Goal: Use online tool/utility: Utilize a website feature to perform a specific function

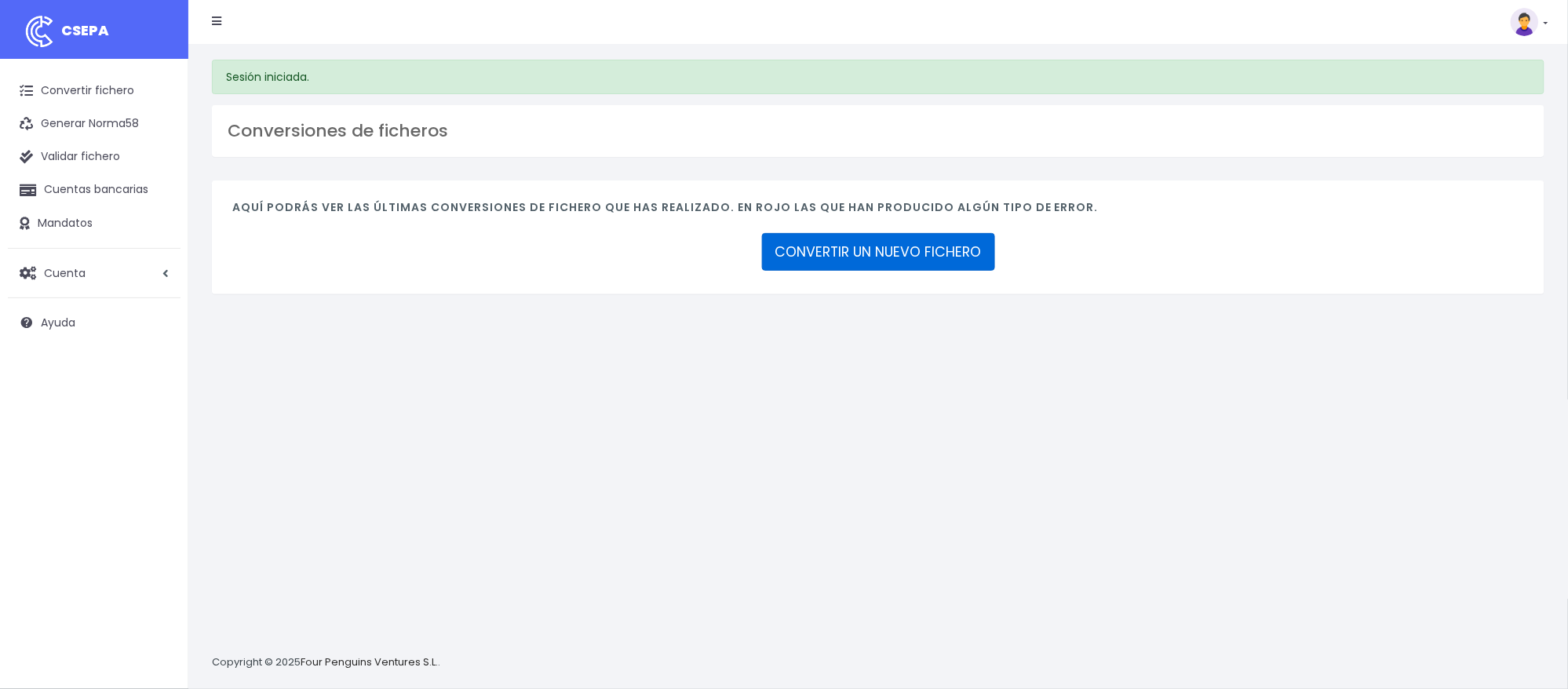
click at [922, 248] on link "CONVERTIR UN NUEVO FICHERO" at bounding box center [878, 252] width 233 height 38
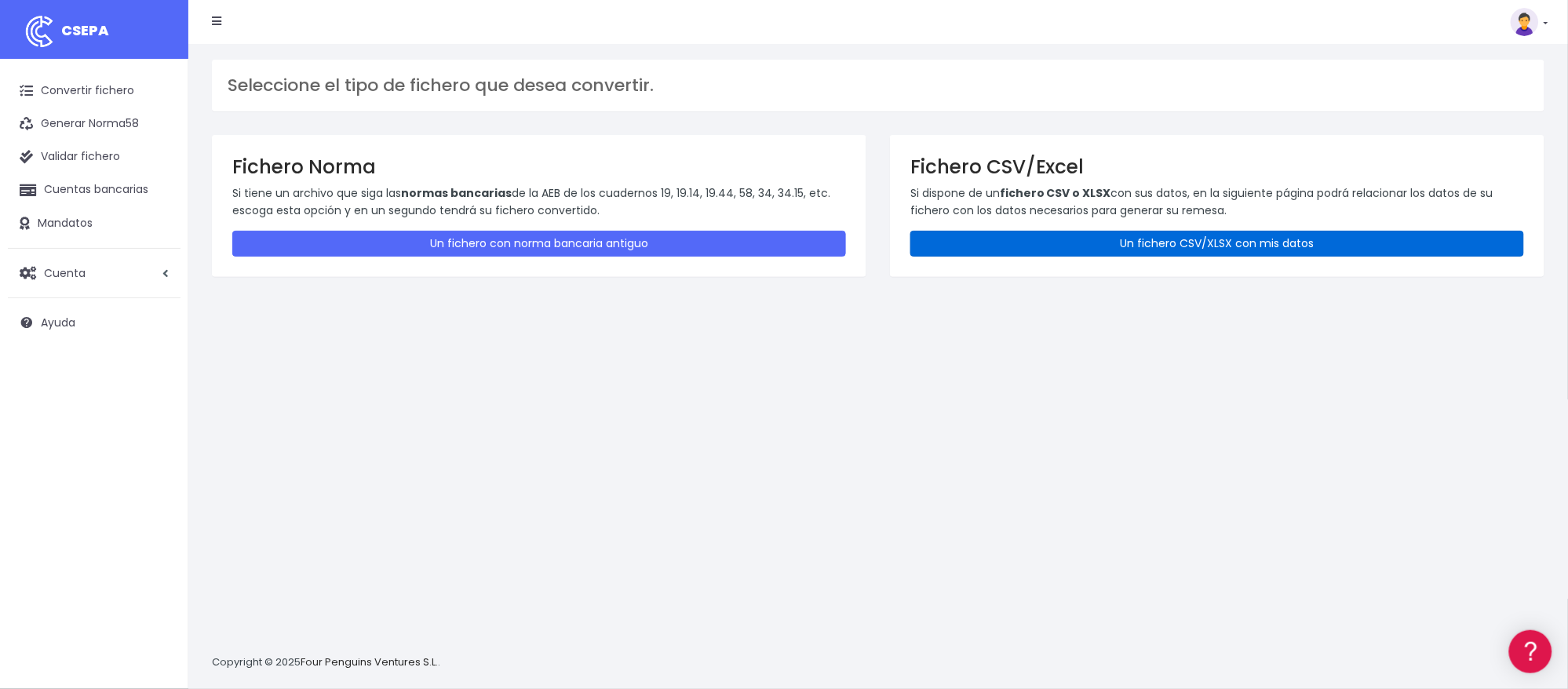
click at [1050, 245] on link "Un fichero CSV/XLSX con mis datos" at bounding box center [1217, 243] width 614 height 26
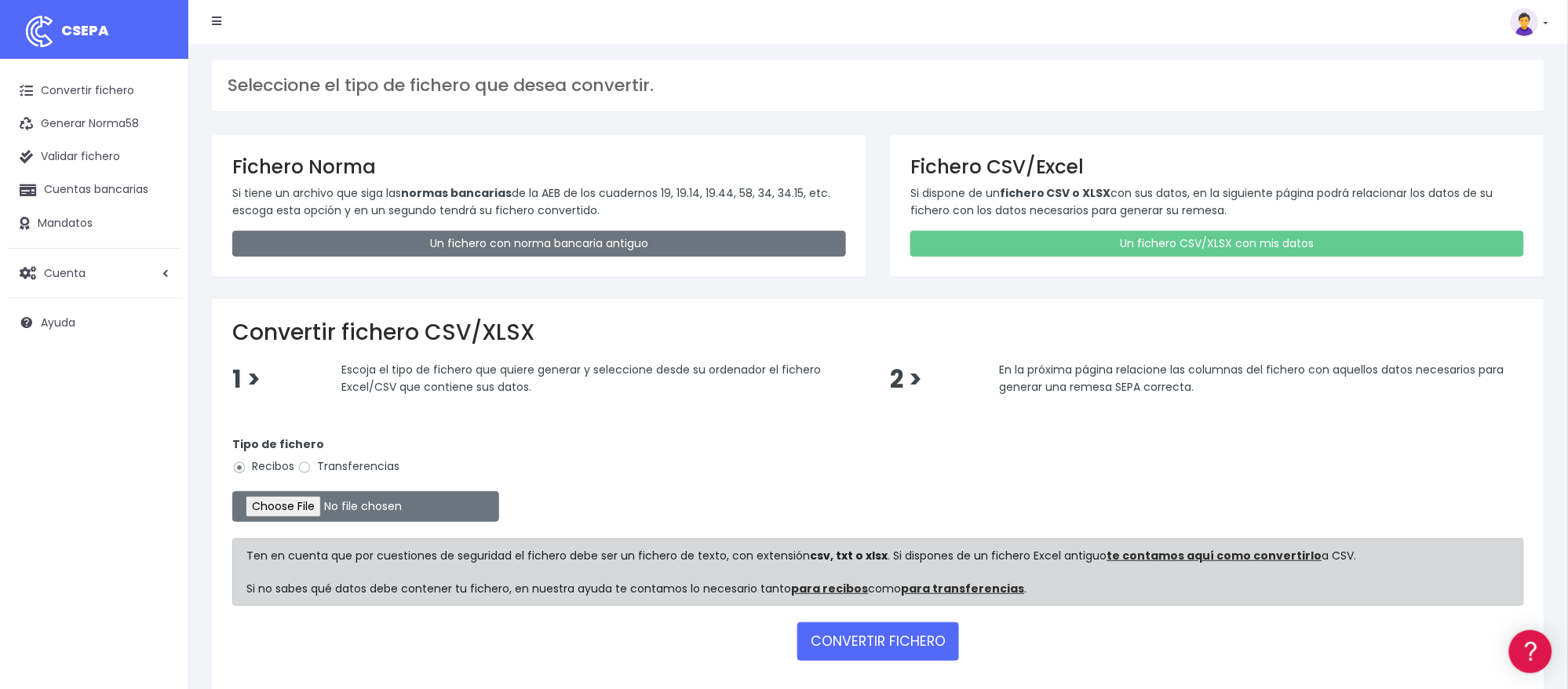
click at [339, 459] on label "Transferencias" at bounding box center [349, 466] width 102 height 16
click at [312, 461] on input "Transferencias" at bounding box center [304, 467] width 14 height 14
radio input "true"
click at [326, 500] on input "file" at bounding box center [366, 506] width 267 height 30
type input "C:\fakepath\2508221 SESS LKX 5833 FICHERO.xlsx"
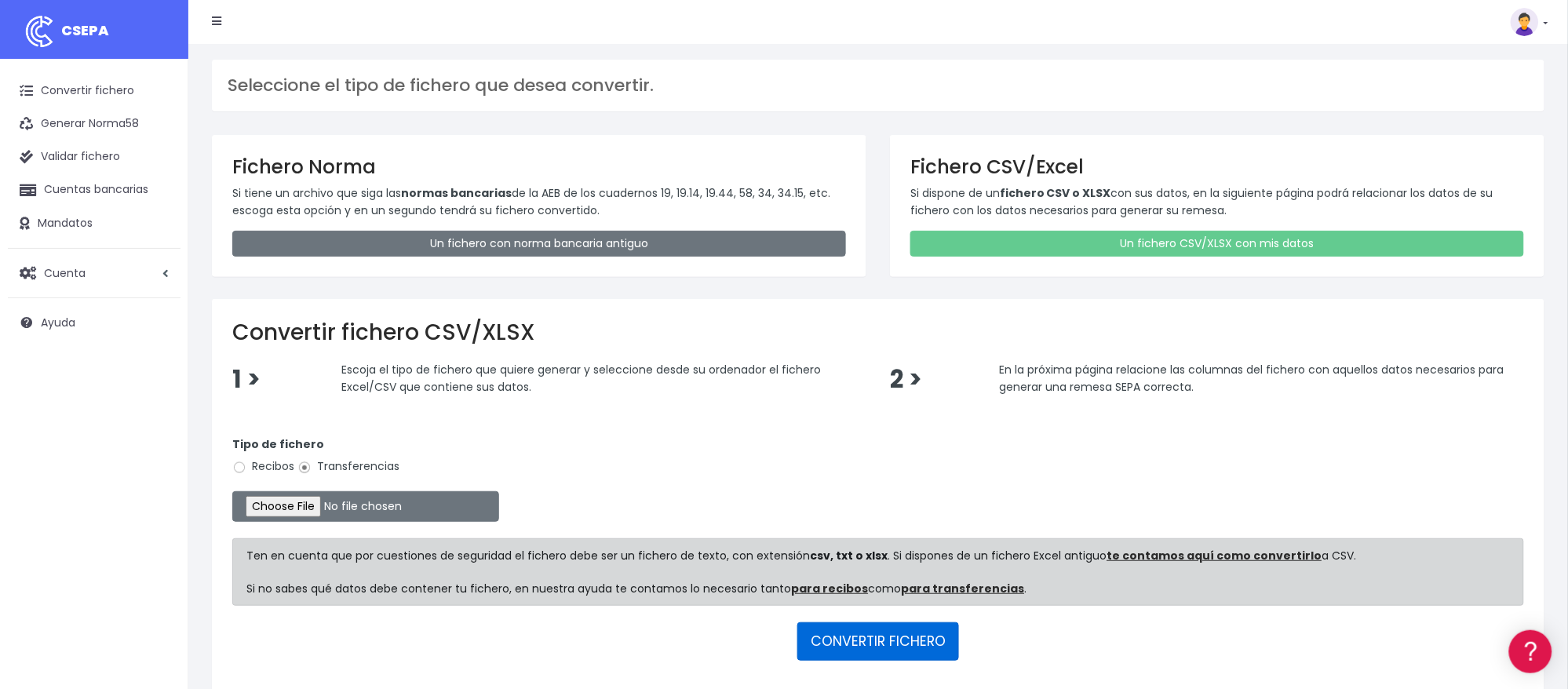
click at [905, 636] on button "CONVERTIR FICHERO" at bounding box center [877, 642] width 162 height 38
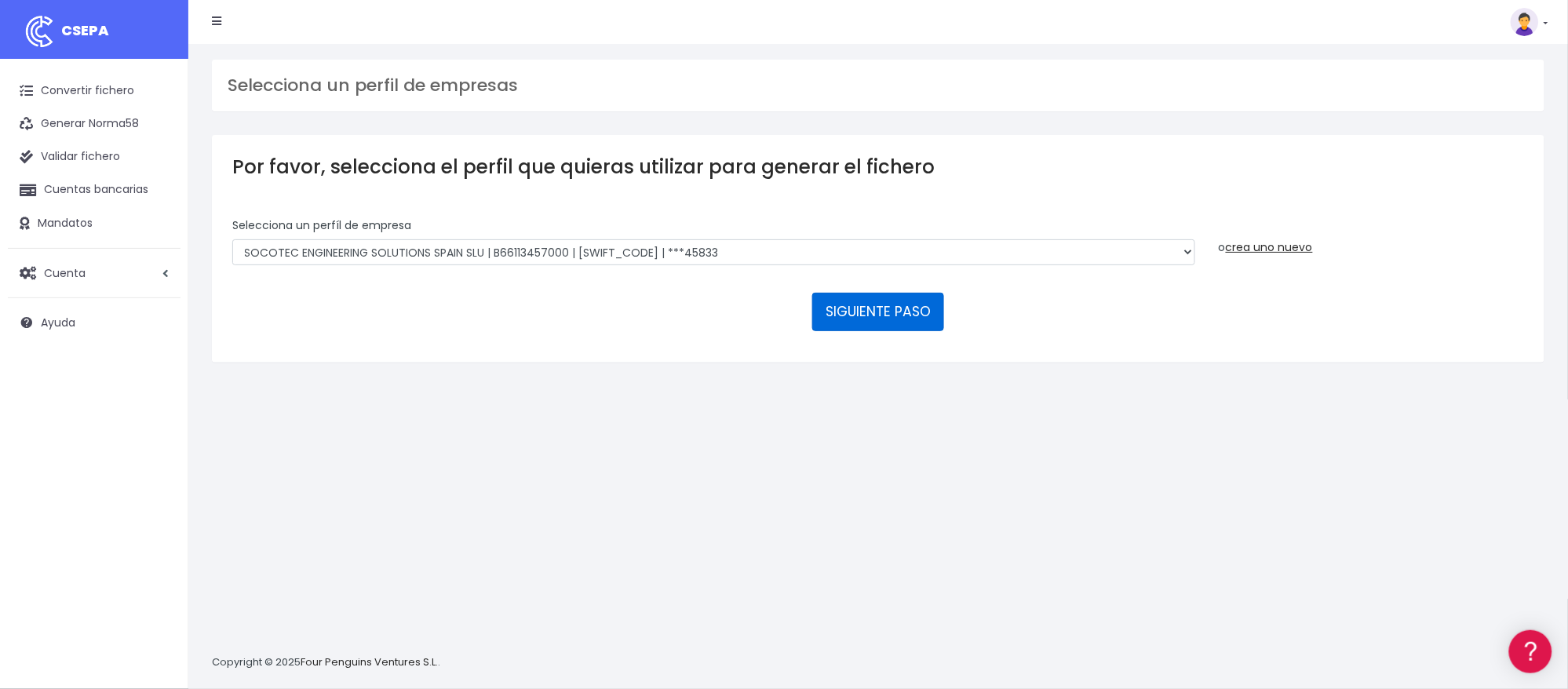
click at [875, 303] on button "SIGUIENTE PASO" at bounding box center [877, 312] width 132 height 38
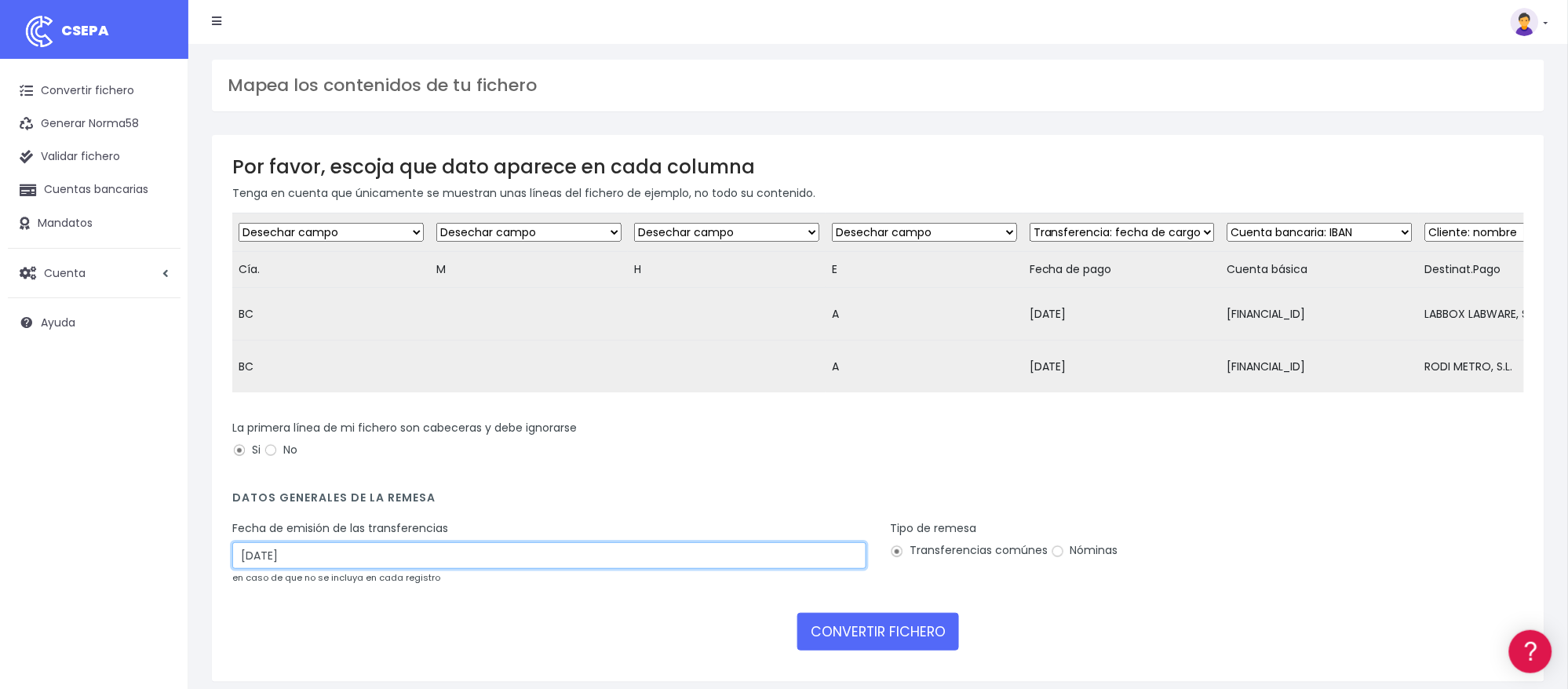
click at [296, 569] on input "24/08/2025" at bounding box center [549, 555] width 634 height 27
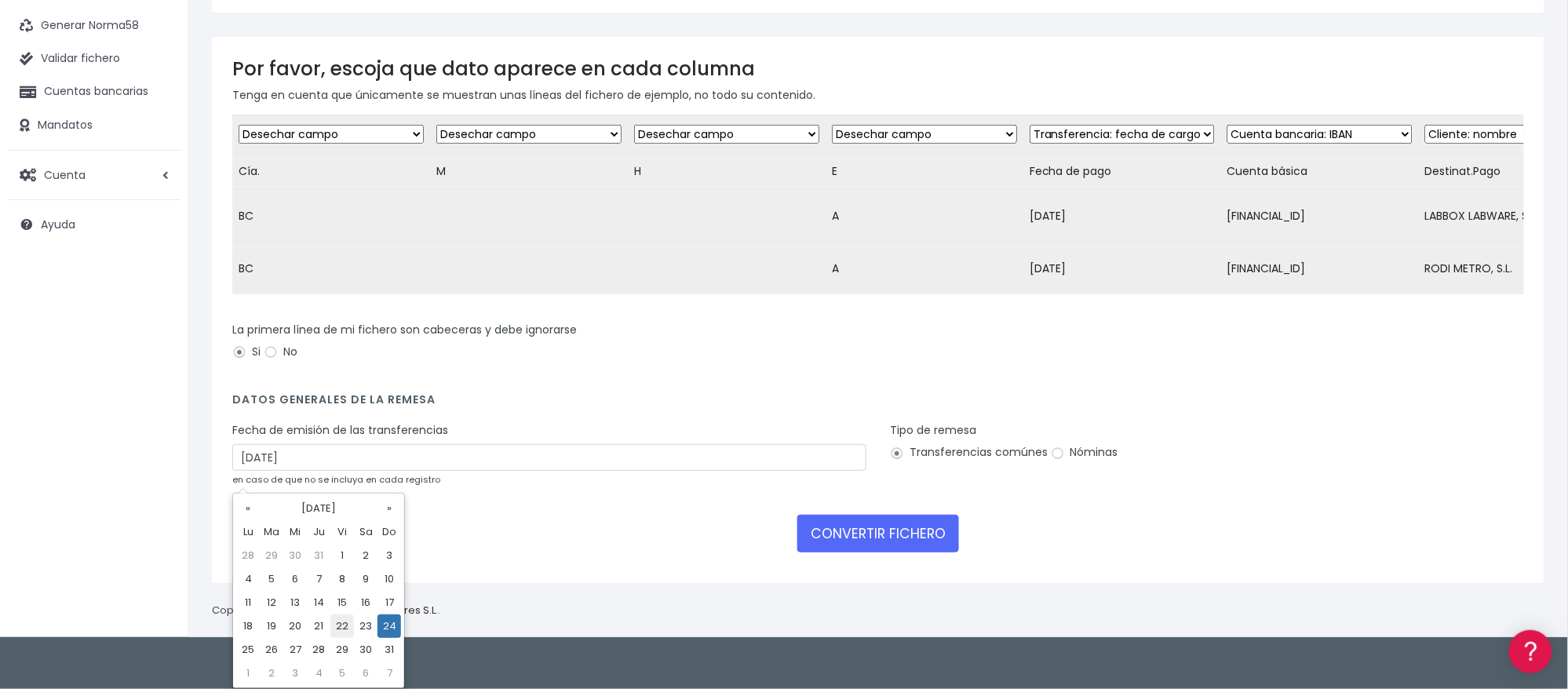
click at [345, 626] on td "22" at bounding box center [342, 626] width 24 height 24
type input "22/08/2025"
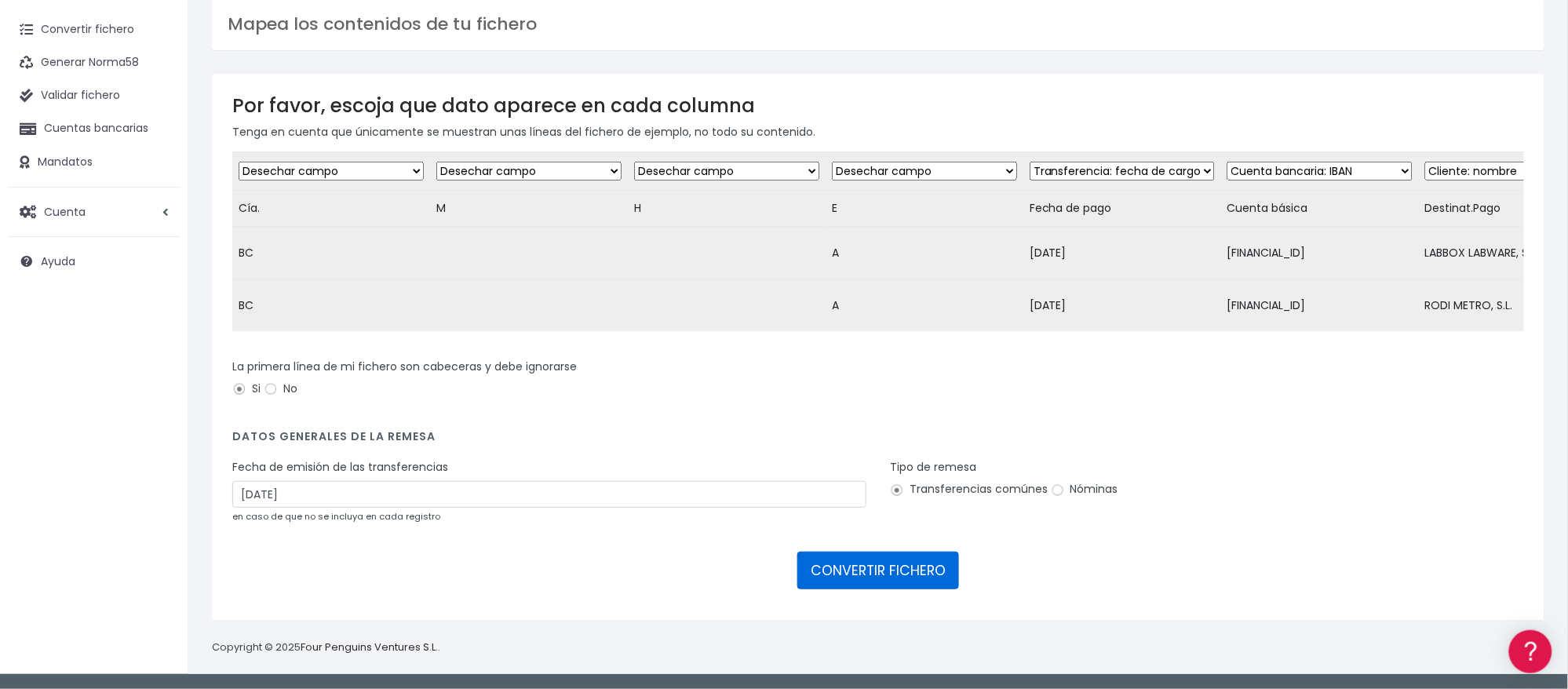
click at [871, 577] on button "CONVERTIR FICHERO" at bounding box center [877, 571] width 162 height 38
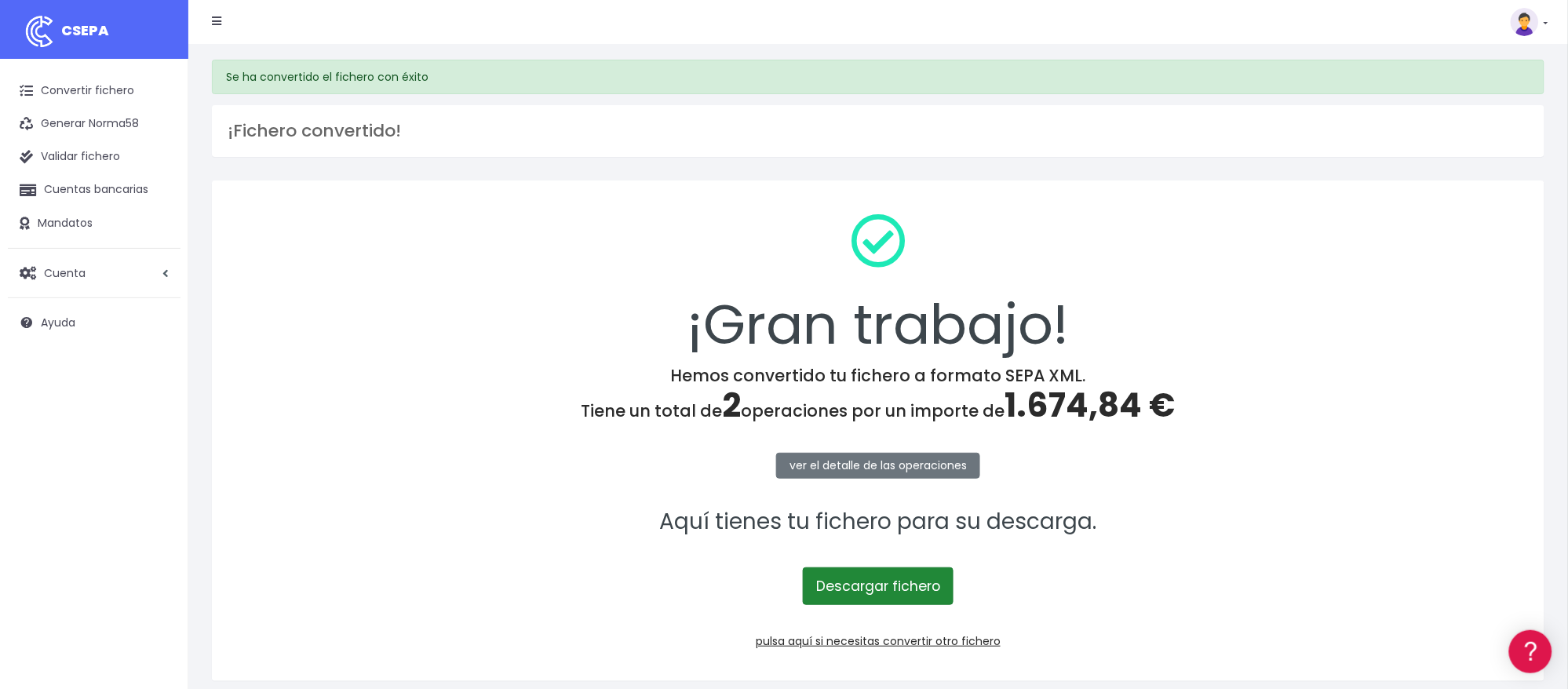
click at [928, 574] on link "Descargar fichero" at bounding box center [877, 587] width 151 height 38
click at [102, 100] on link "Convertir fichero" at bounding box center [94, 91] width 172 height 33
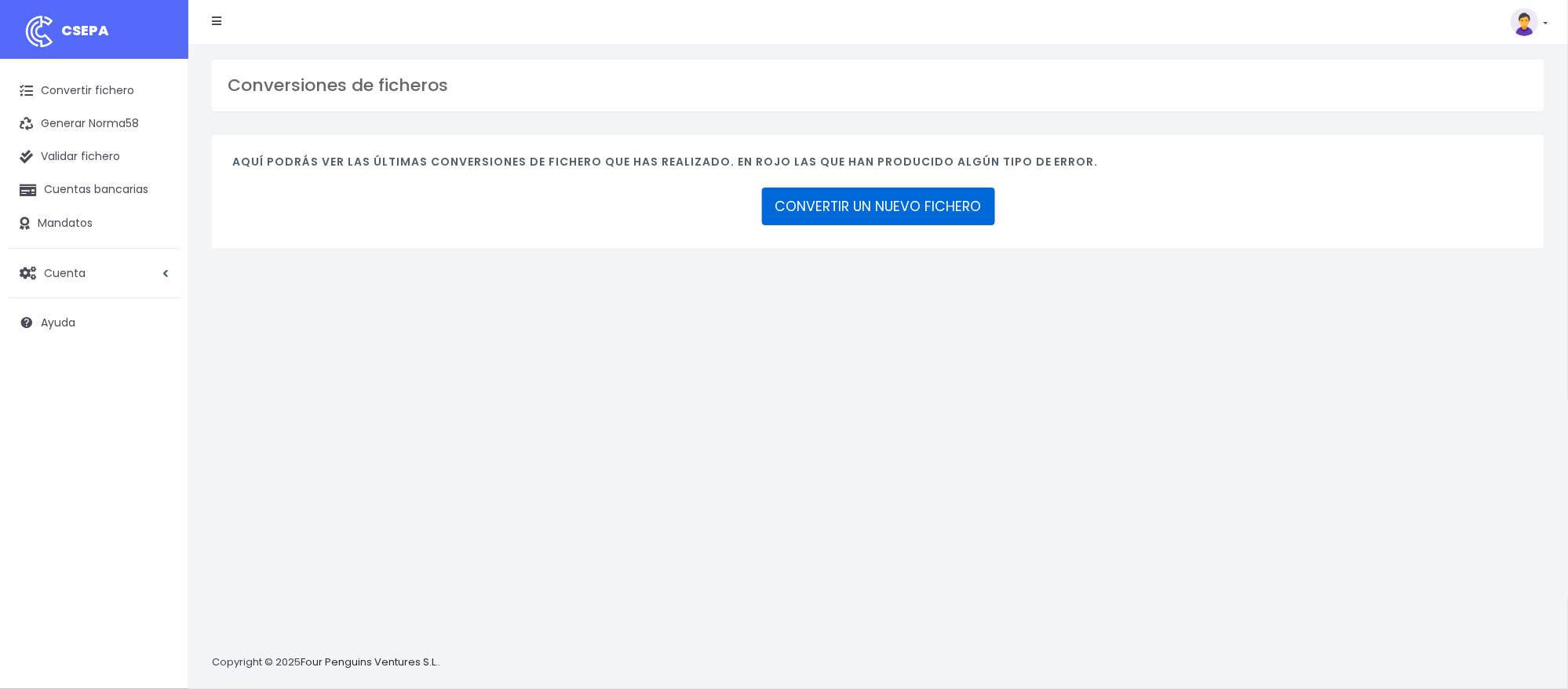
click at [850, 201] on link "CONVERTIR UN NUEVO FICHERO" at bounding box center [878, 207] width 233 height 38
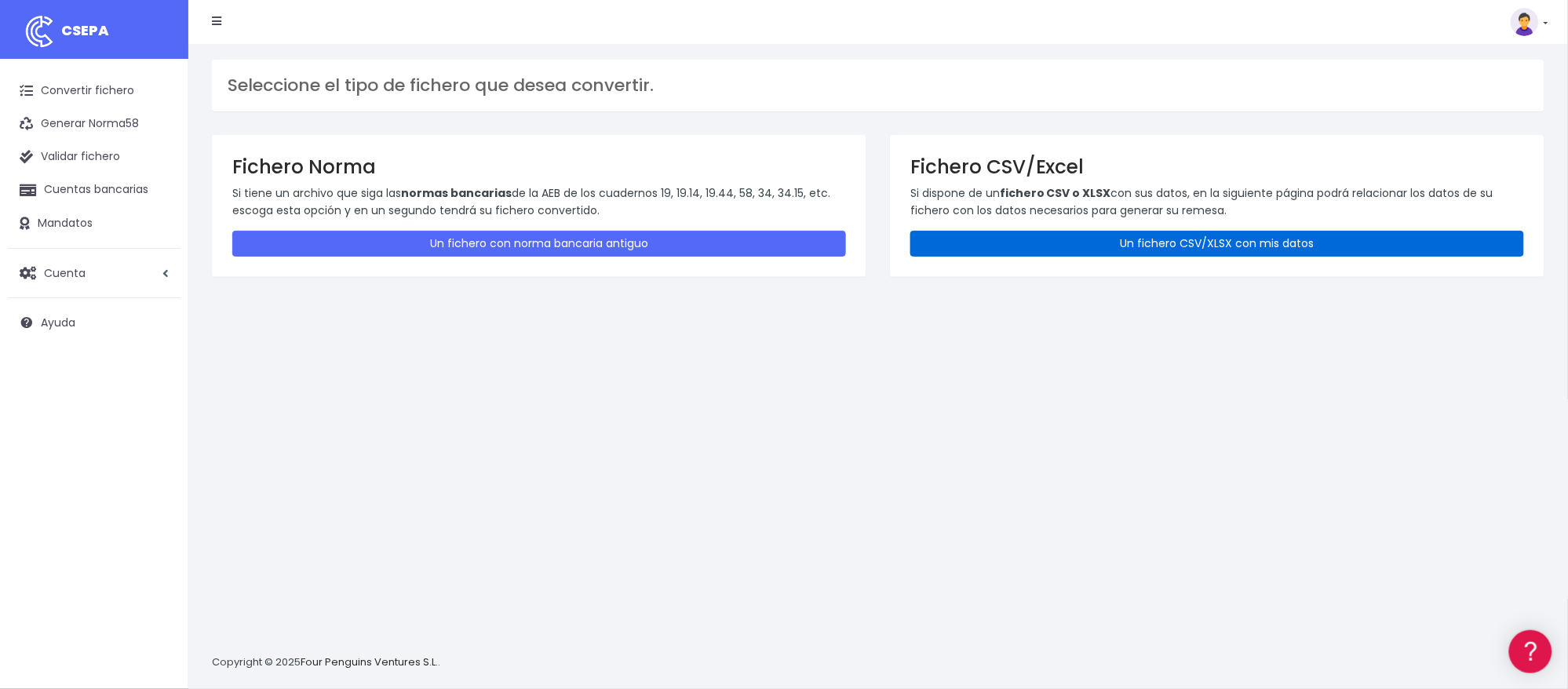
click at [1248, 237] on link "Un fichero CSV/XLSX con mis datos" at bounding box center [1217, 243] width 614 height 26
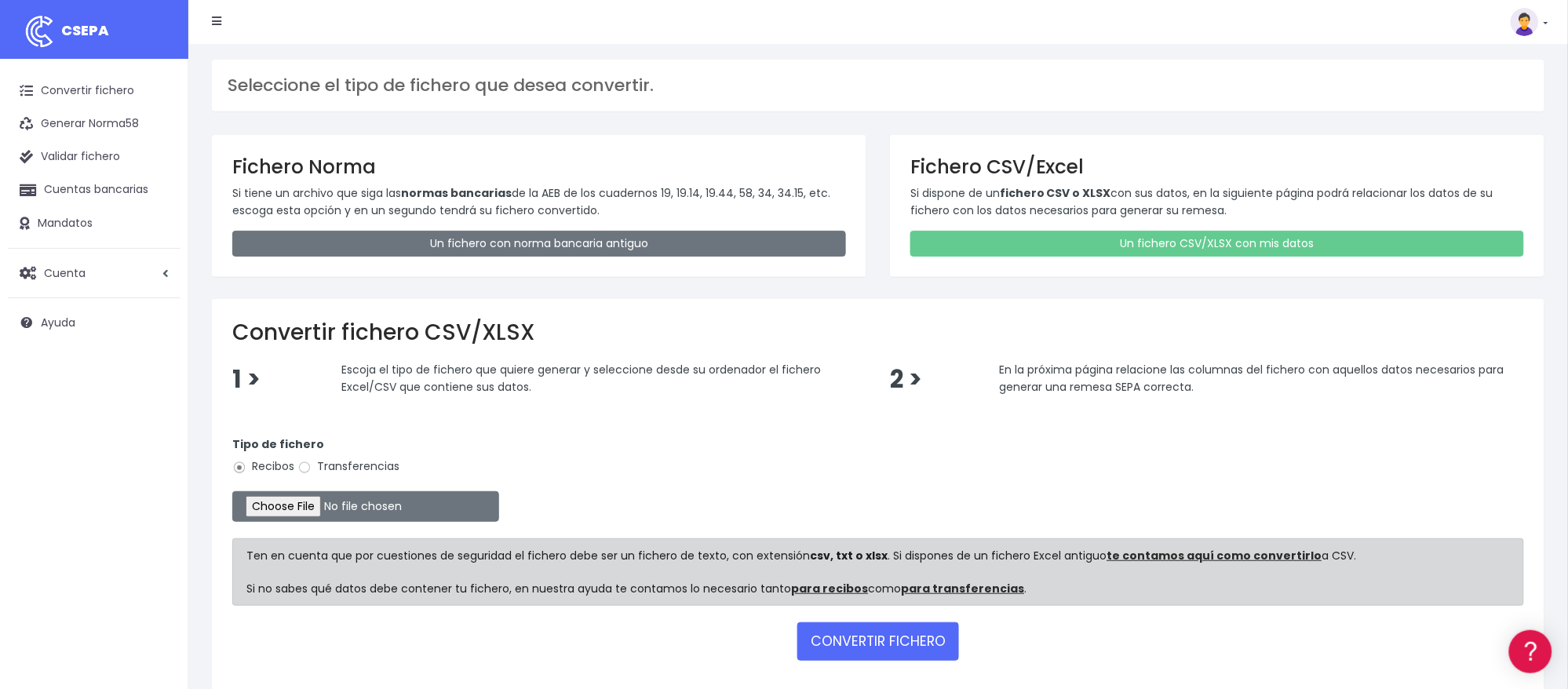
click at [332, 461] on label "Transferencias" at bounding box center [349, 466] width 102 height 16
click at [312, 461] on input "Transferencias" at bounding box center [304, 467] width 14 height 14
radio input "true"
click at [303, 509] on input "file" at bounding box center [366, 506] width 267 height 30
click at [290, 509] on input "file" at bounding box center [366, 506] width 267 height 30
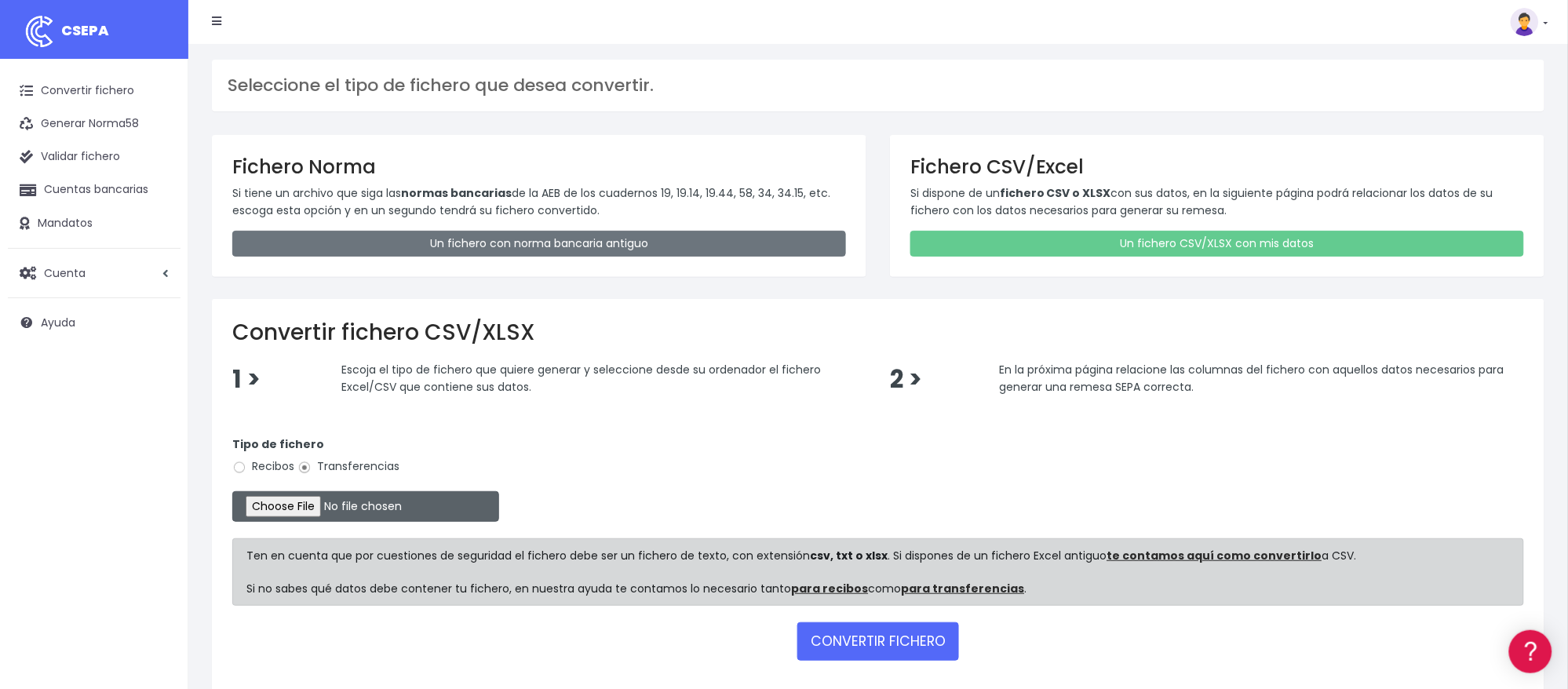
type input "C:\fakepath\2508223 SESS LKX 5833 FICHERO.xlsx"
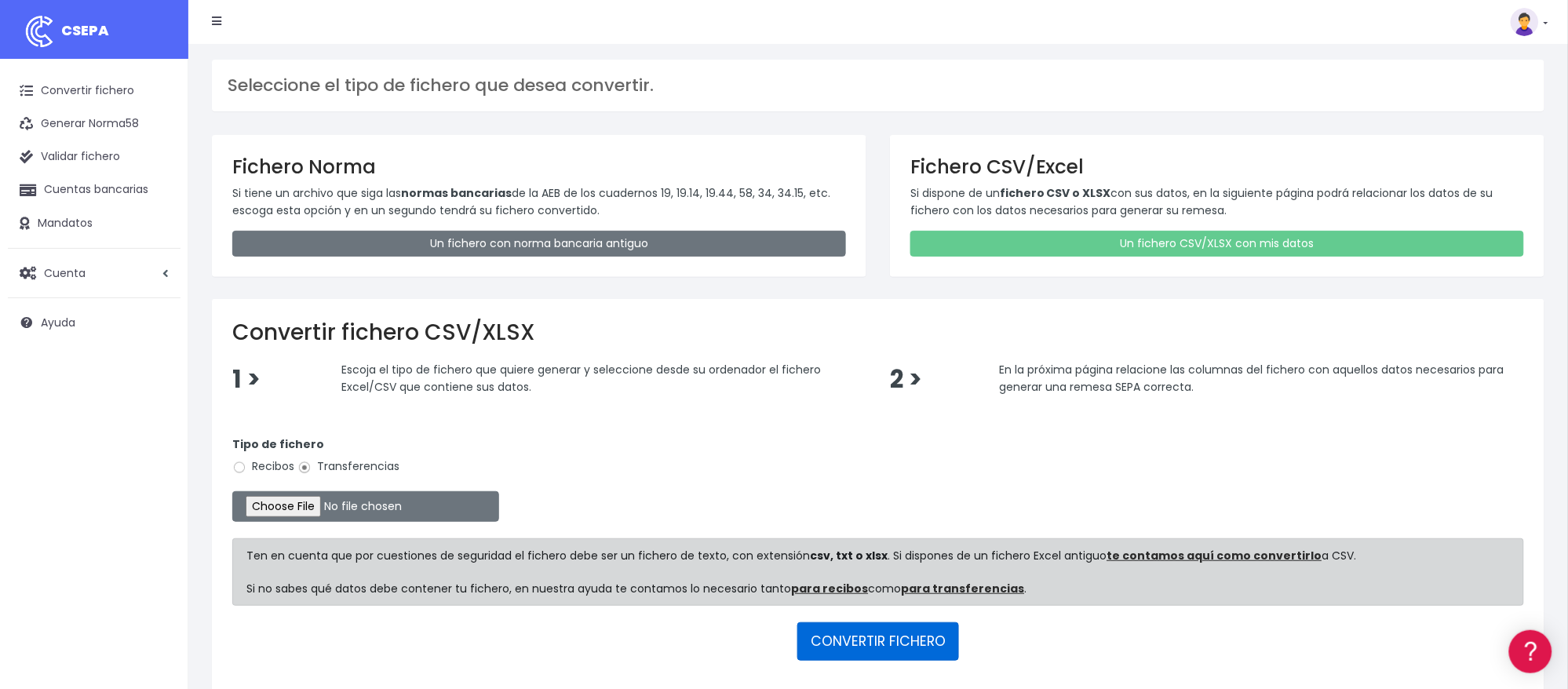
click at [892, 642] on button "CONVERTIR FICHERO" at bounding box center [877, 642] width 162 height 38
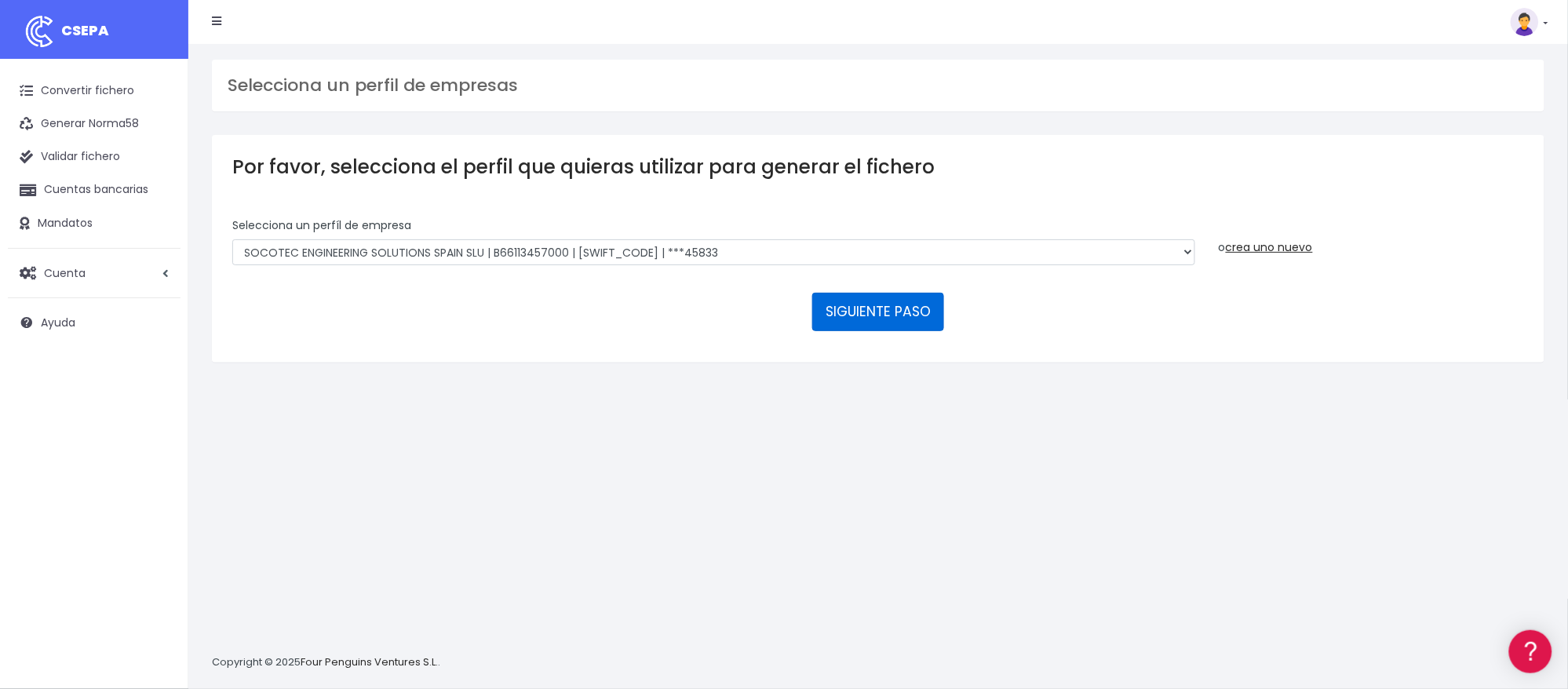
click at [868, 317] on button "SIGUIENTE PASO" at bounding box center [877, 312] width 132 height 38
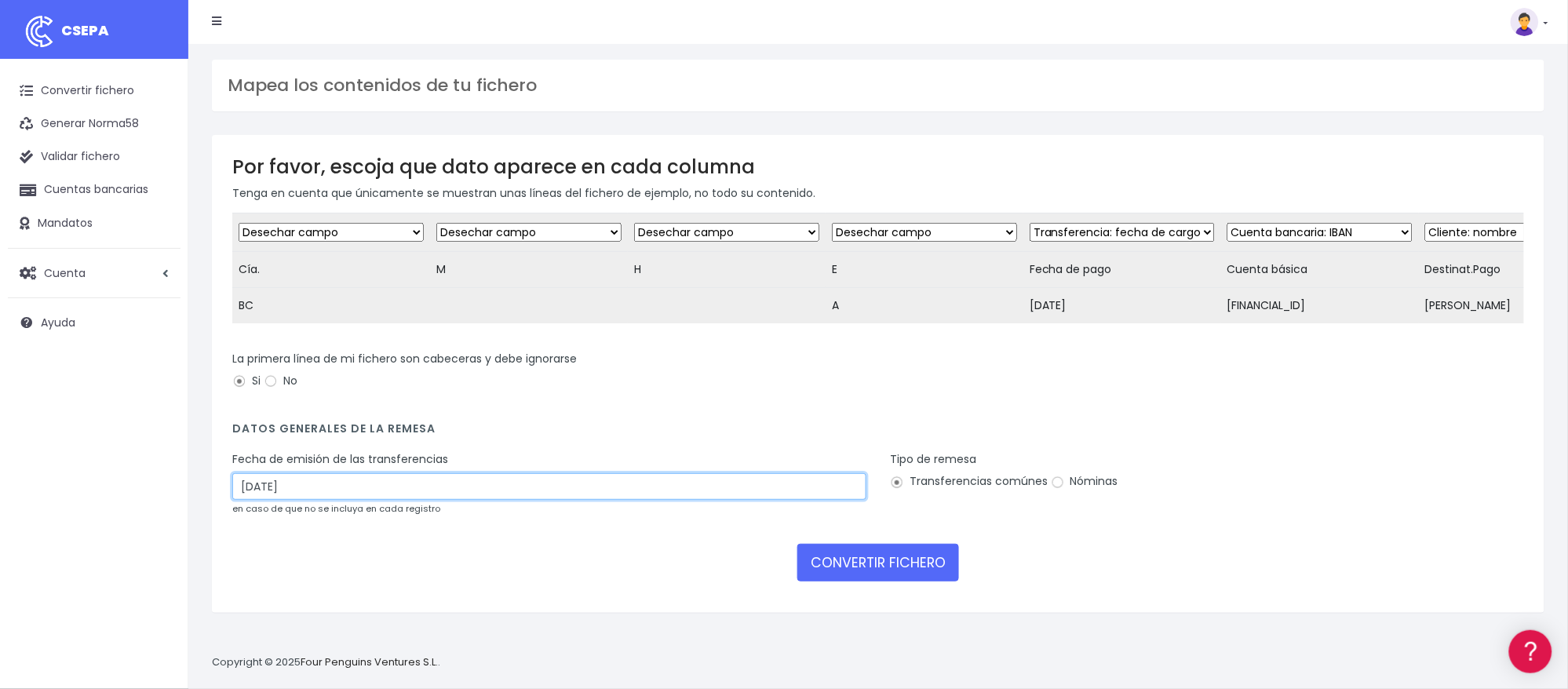
click at [531, 500] on input "24/08/2025" at bounding box center [549, 486] width 634 height 27
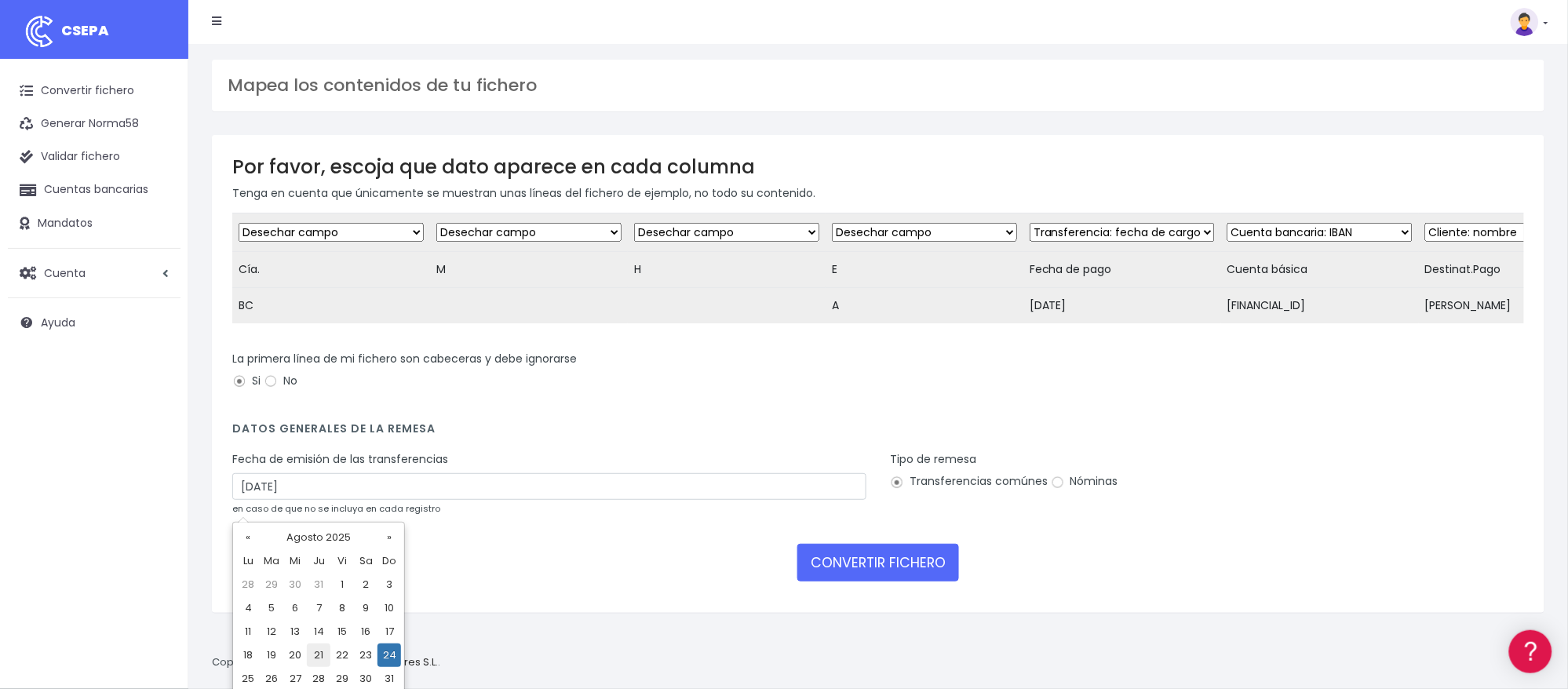
click at [322, 660] on td "21" at bounding box center [318, 655] width 24 height 24
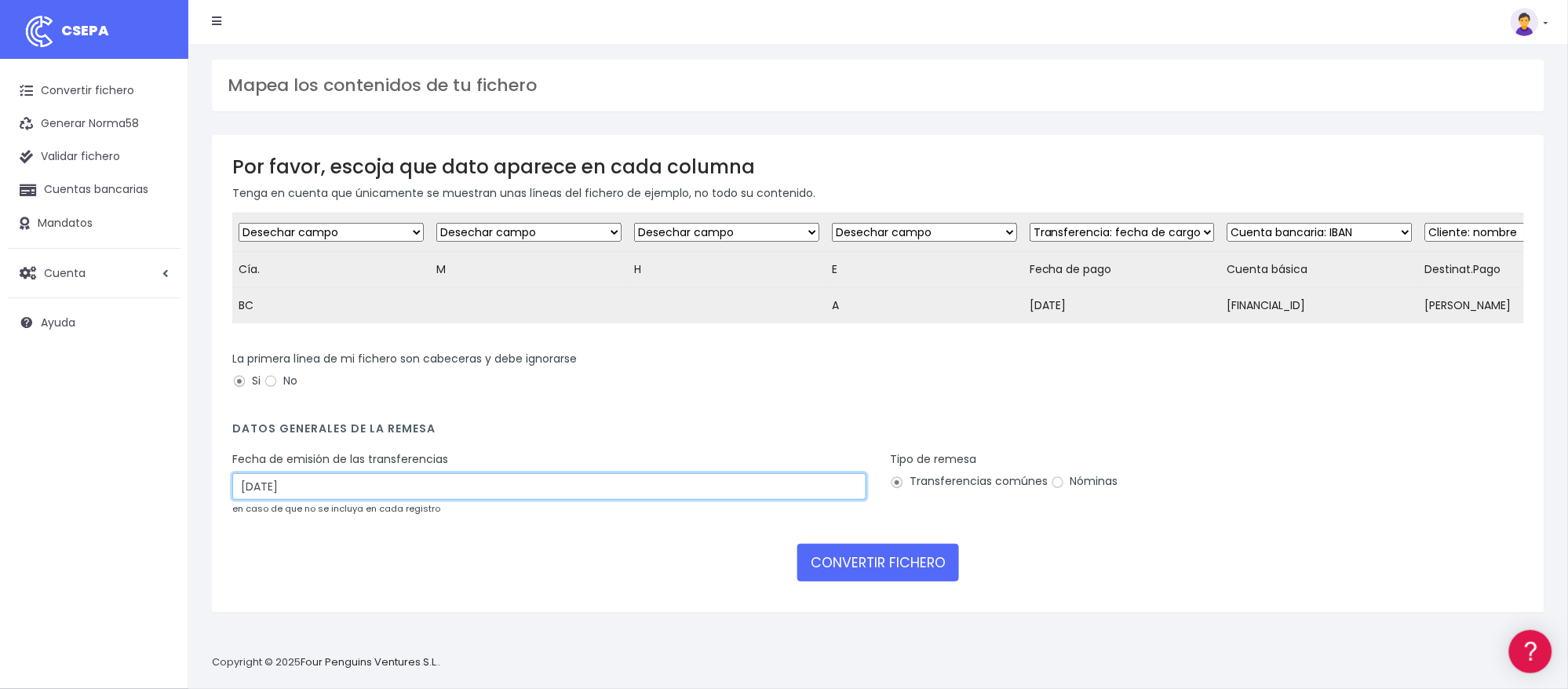
click at [390, 499] on input "21/08/2025" at bounding box center [549, 486] width 634 height 27
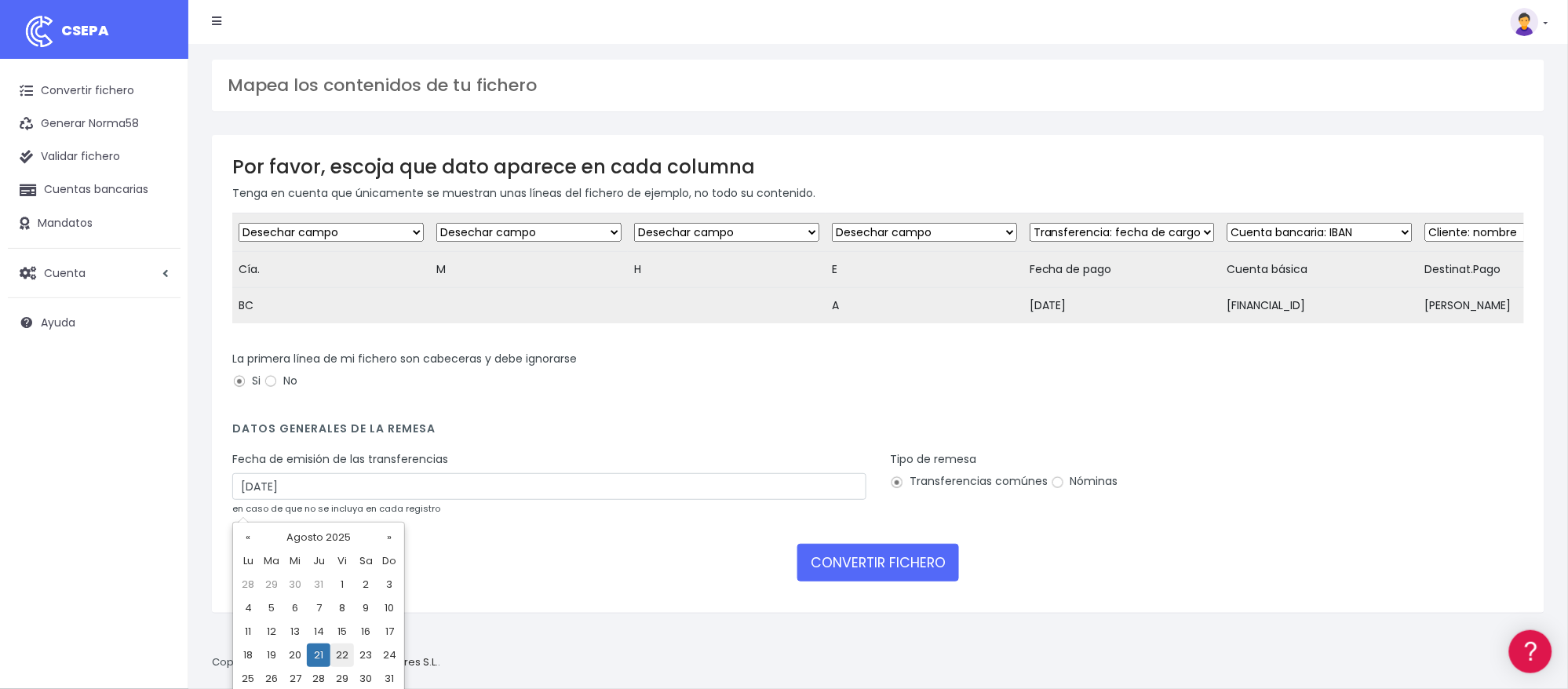
click at [339, 647] on td "22" at bounding box center [342, 655] width 24 height 24
type input "22/08/2025"
click at [887, 555] on form "Desechar campo Cliente: nombre Cliente: DNI Cliente: Email Cliente: referencia …" at bounding box center [877, 402] width 1291 height 380
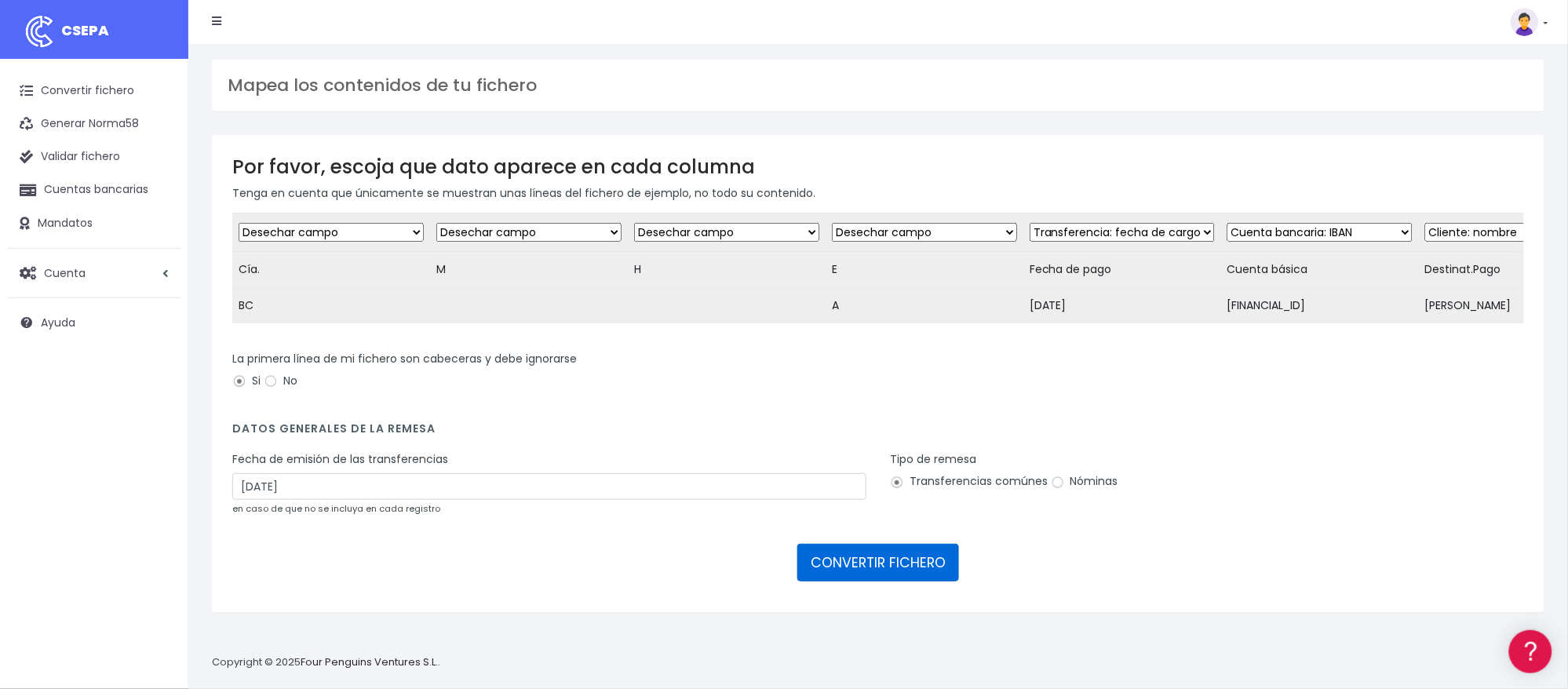
click at [887, 569] on button "CONVERTIR FICHERO" at bounding box center [877, 563] width 162 height 38
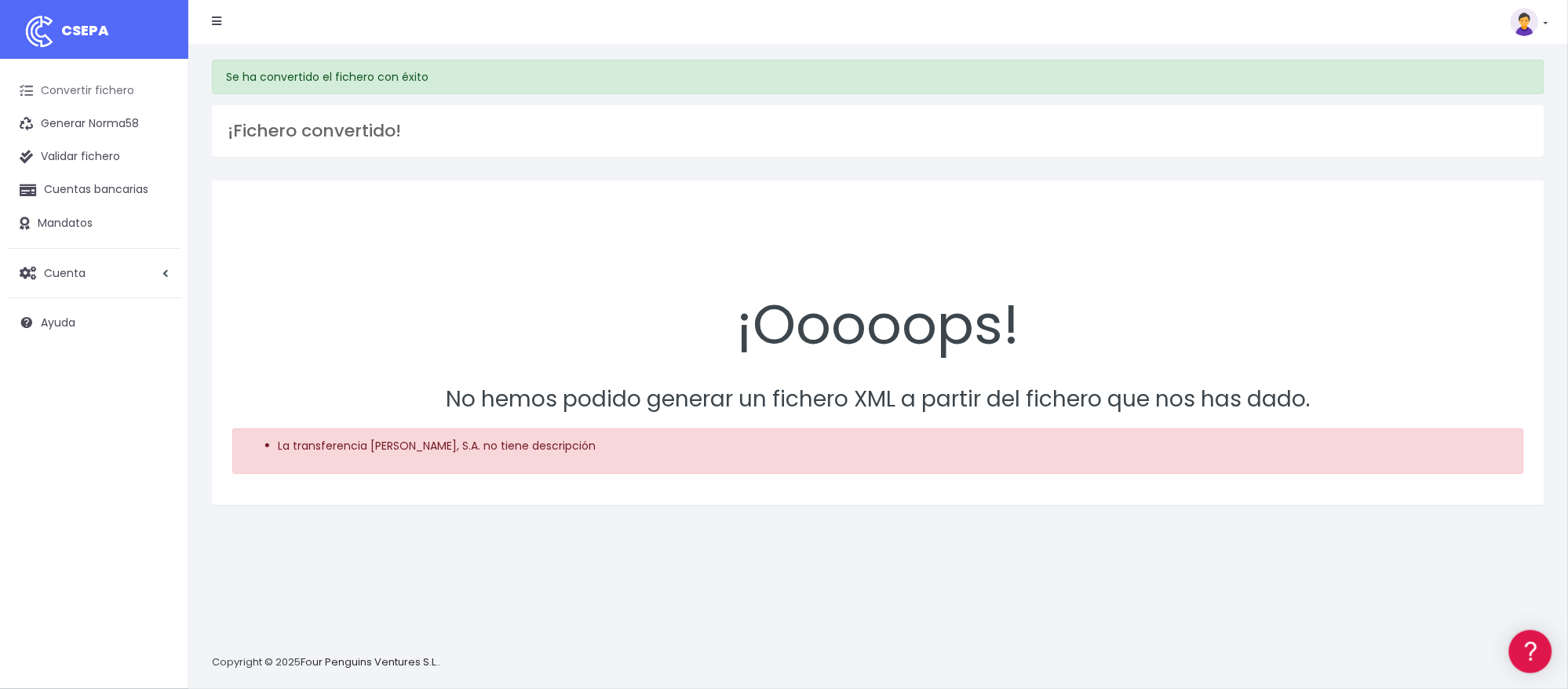
click at [102, 92] on link "Convertir fichero" at bounding box center [94, 91] width 172 height 33
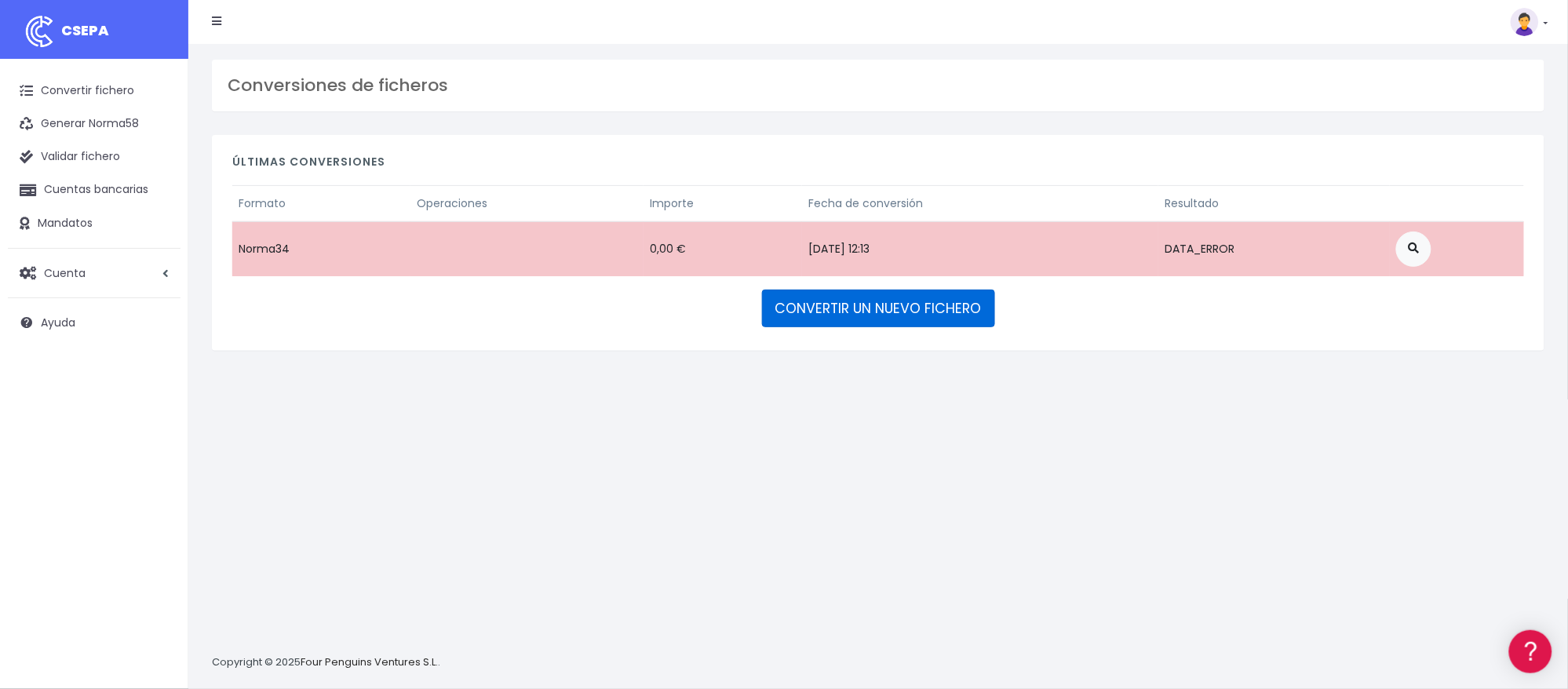
click at [856, 300] on link "CONVERTIR UN NUEVO FICHERO" at bounding box center [878, 309] width 233 height 38
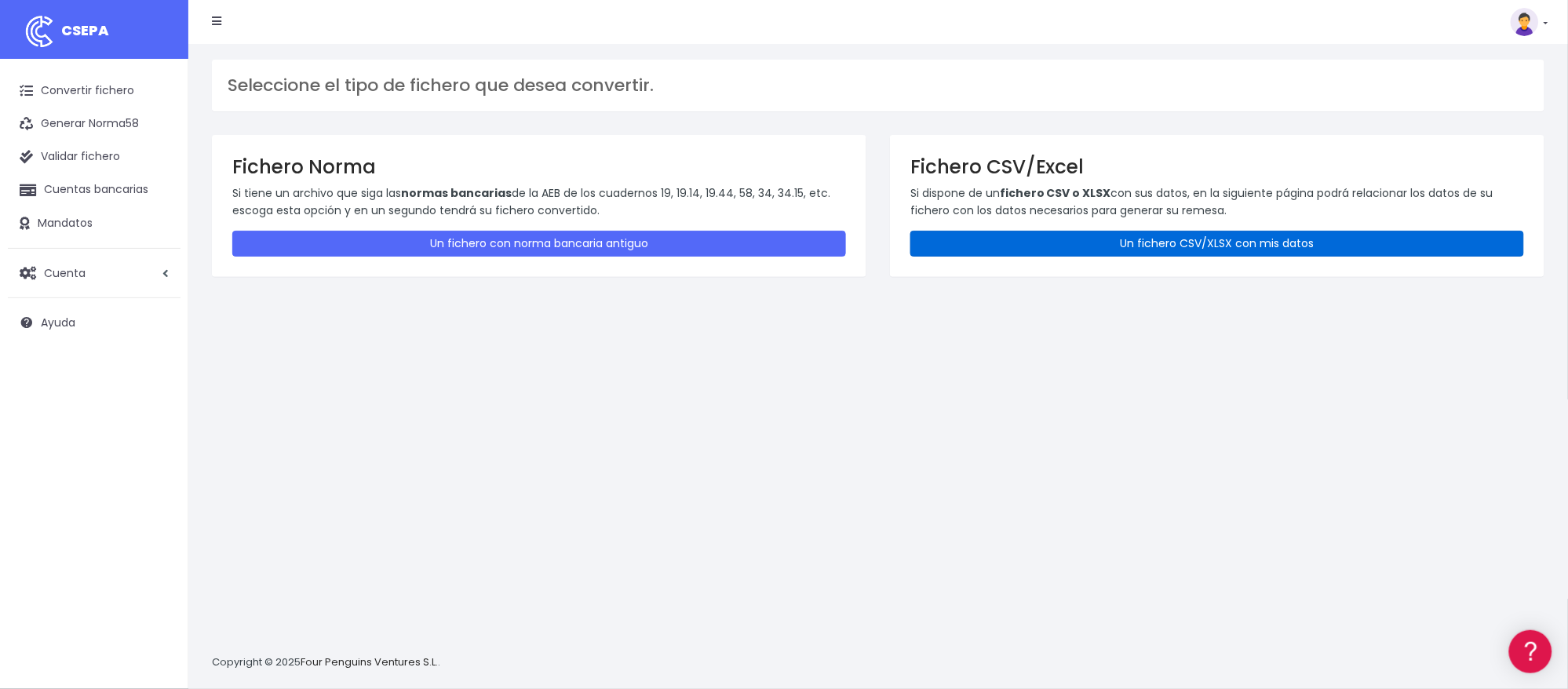
click at [1131, 245] on link "Un fichero CSV/XLSX con mis datos" at bounding box center [1217, 243] width 614 height 26
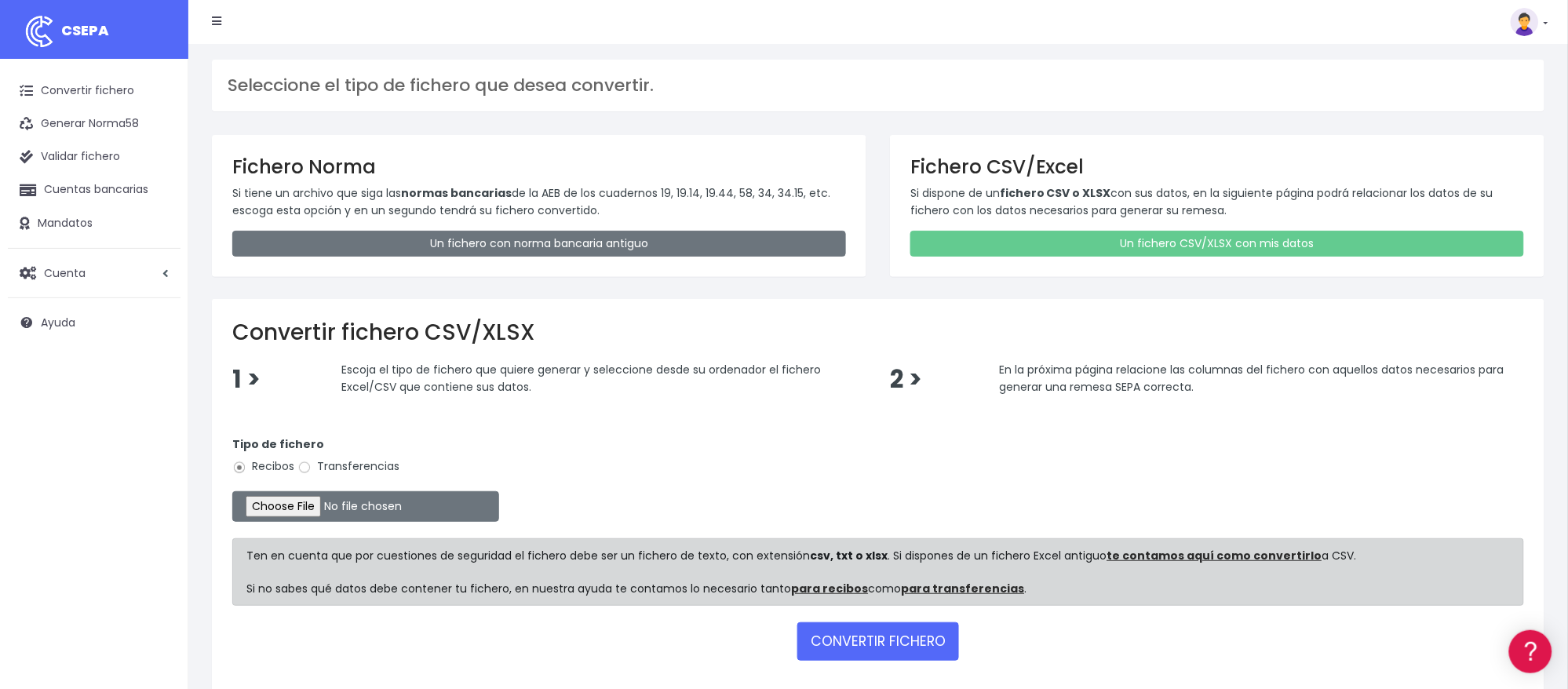
click at [326, 465] on label "Transferencias" at bounding box center [349, 466] width 102 height 16
click at [312, 465] on input "Transferencias" at bounding box center [304, 467] width 14 height 14
radio input "true"
click at [322, 506] on input "file" at bounding box center [366, 506] width 267 height 30
type input "C:\fakepath\2508223 SESS LKX 5833 FICHERO.xlsx"
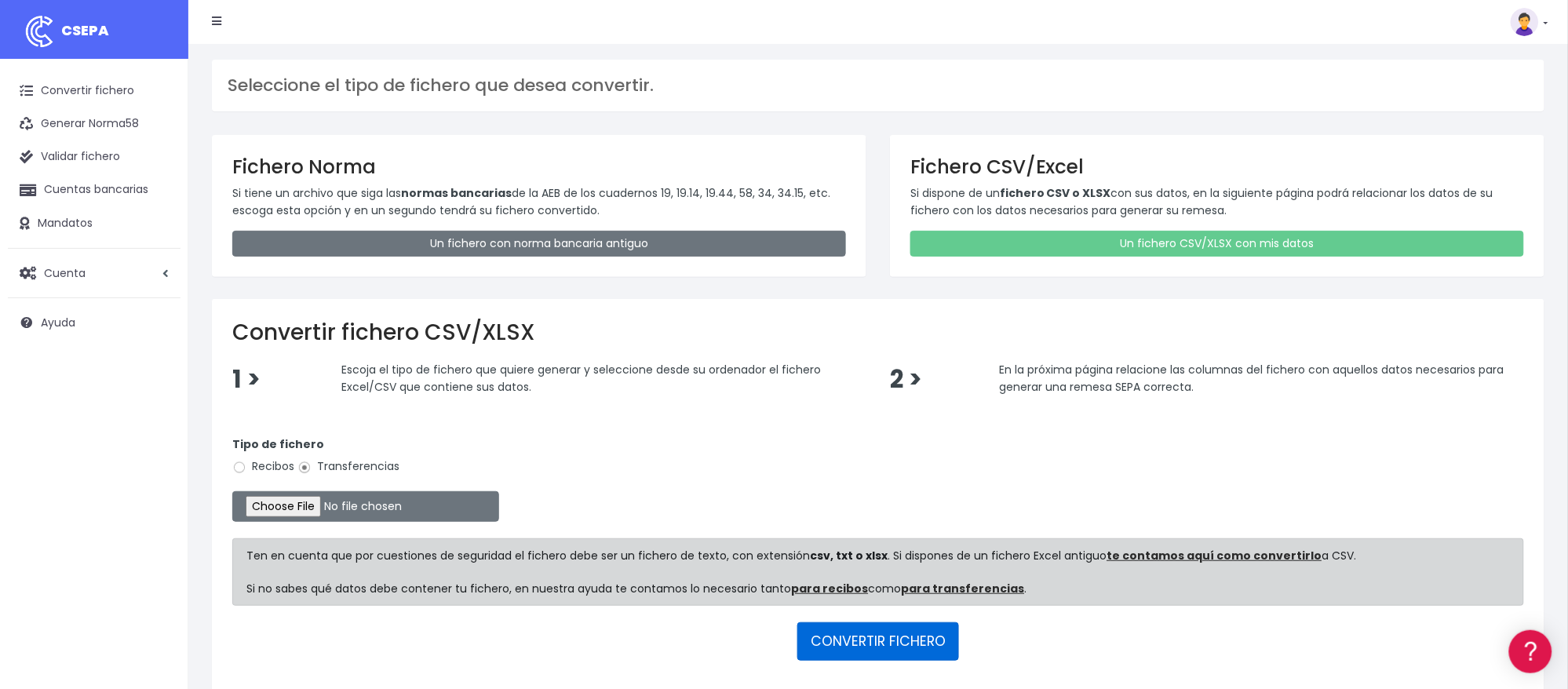
click at [856, 648] on button "CONVERTIR FICHERO" at bounding box center [877, 642] width 162 height 38
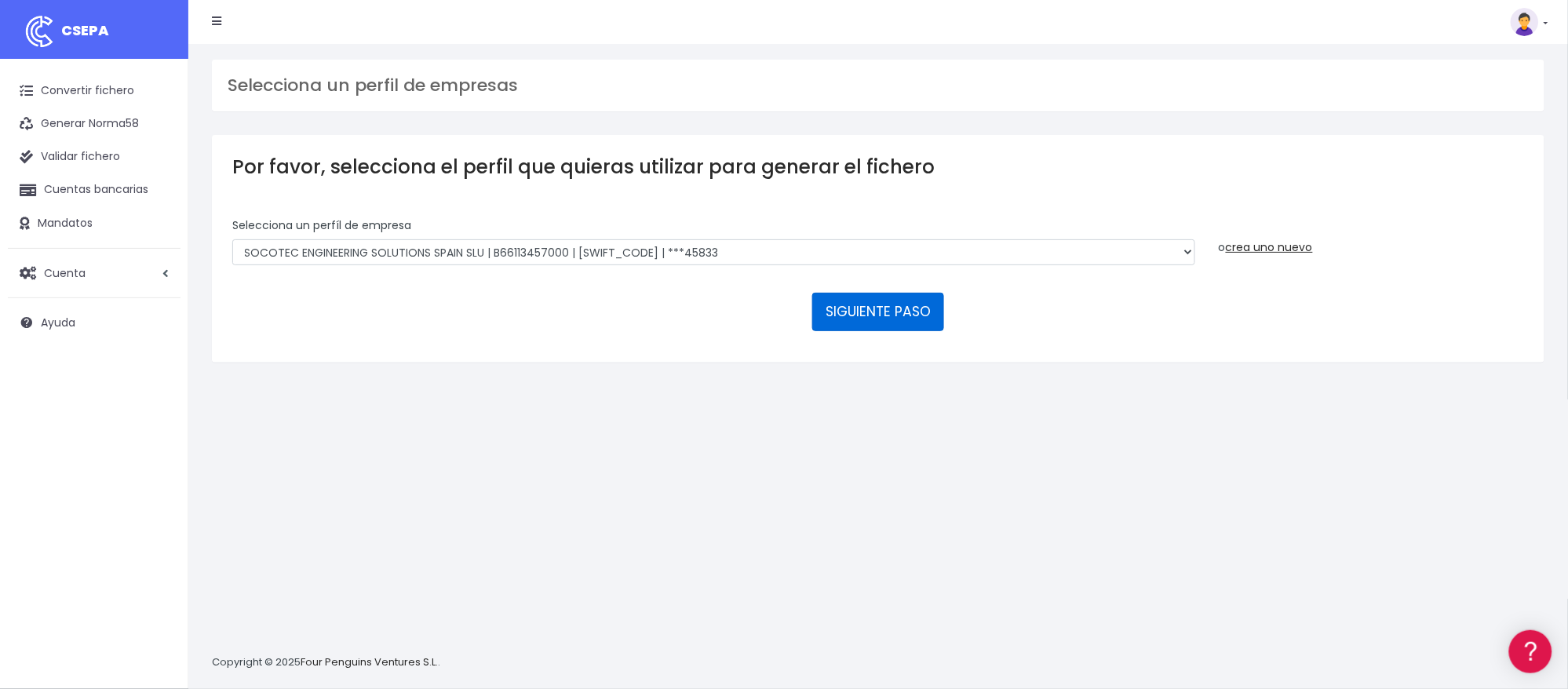
click at [856, 310] on button "SIGUIENTE PASO" at bounding box center [877, 312] width 132 height 38
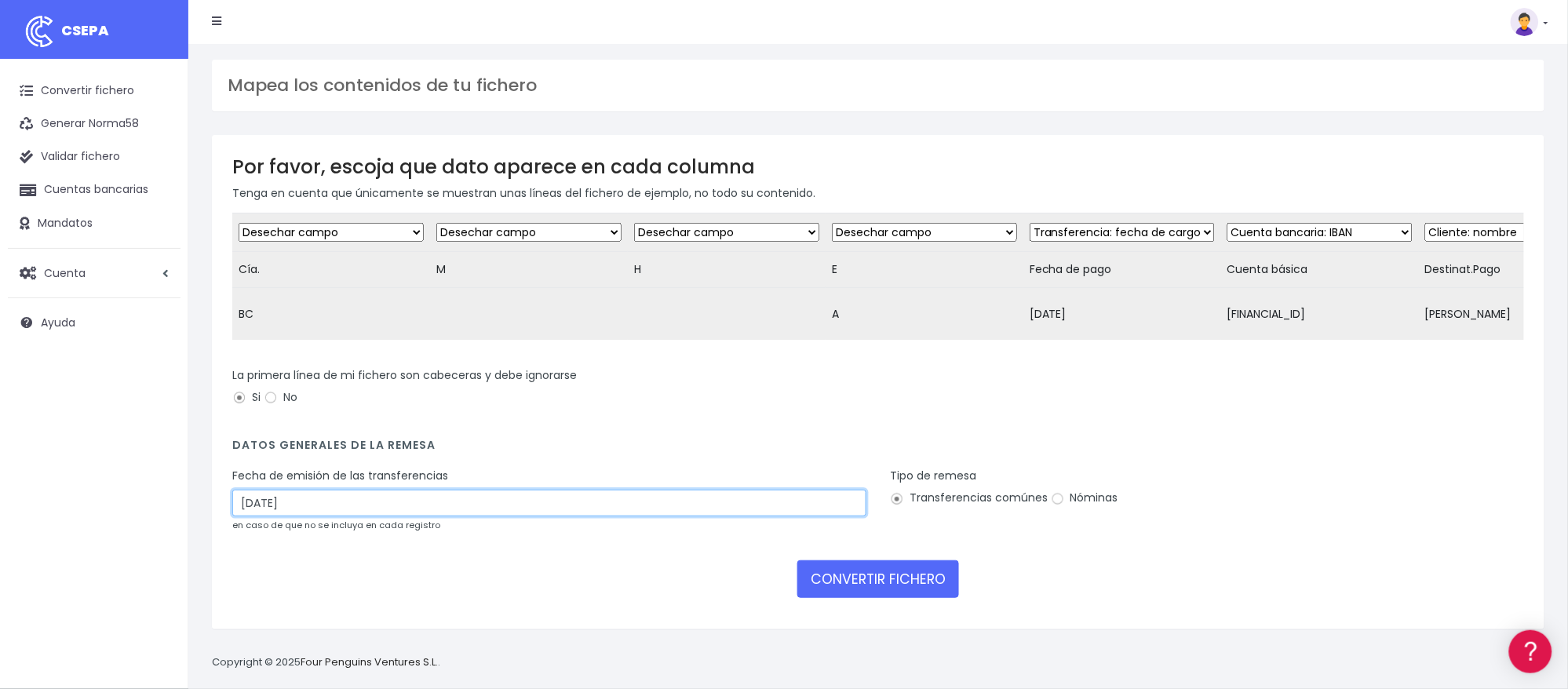
click at [418, 500] on input "24/08/2025" at bounding box center [549, 503] width 634 height 27
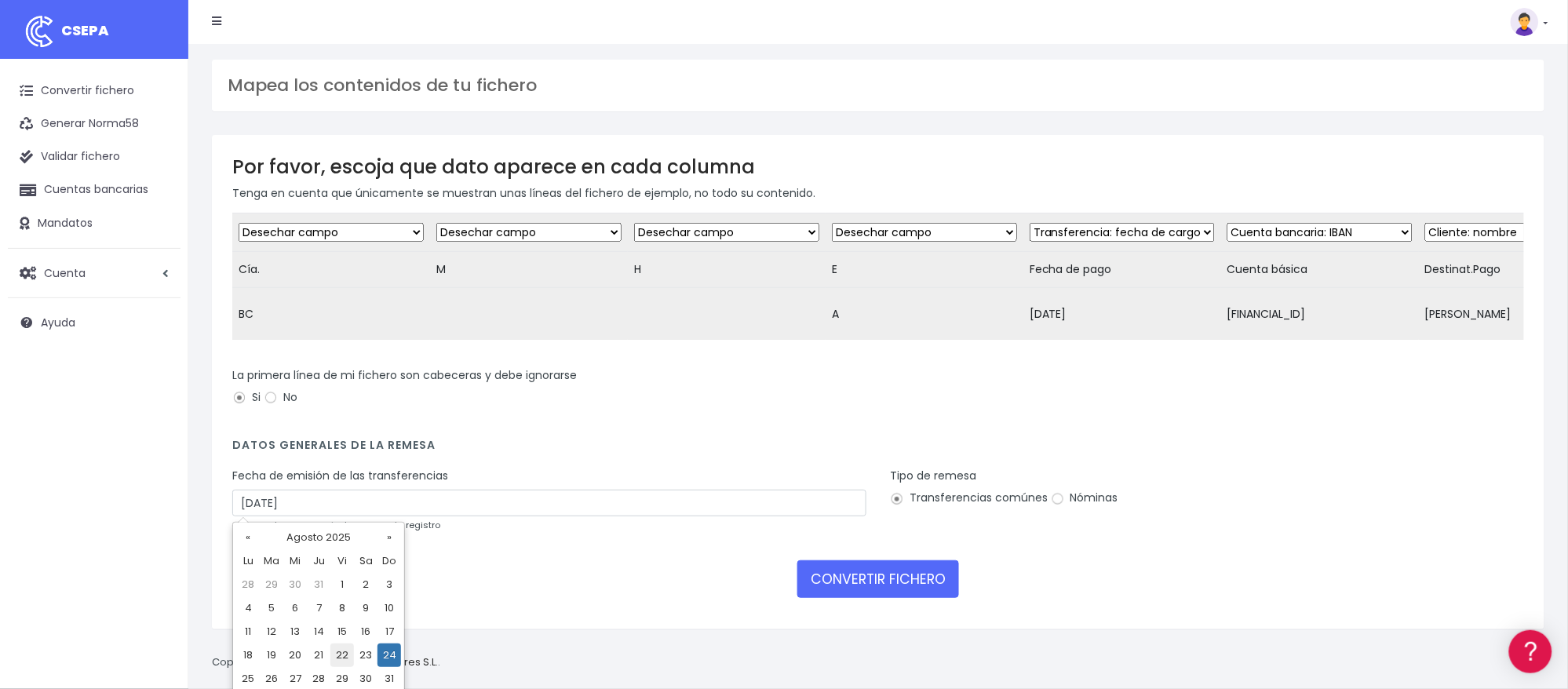
click at [335, 657] on td "22" at bounding box center [342, 655] width 24 height 24
type input "22/08/2025"
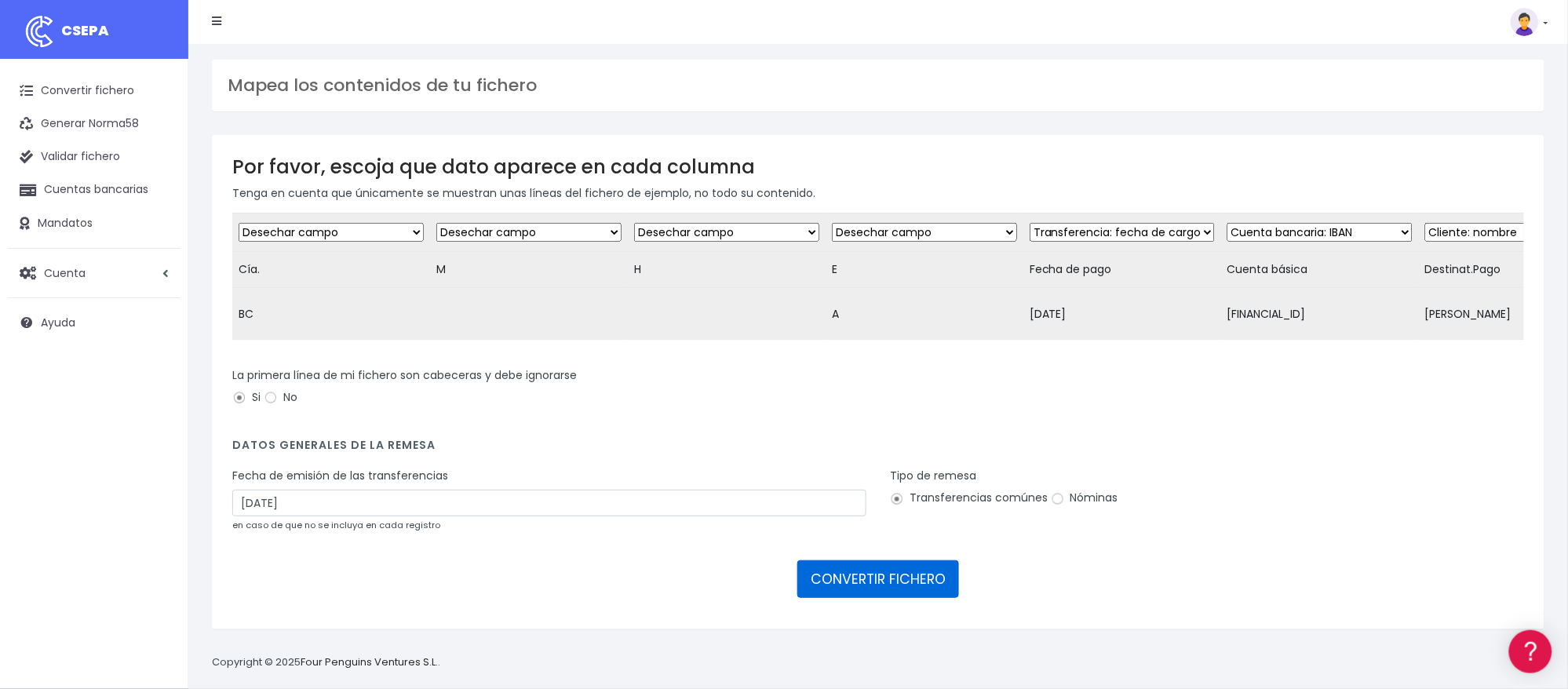
click at [879, 568] on button "CONVERTIR FICHERO" at bounding box center [877, 579] width 162 height 38
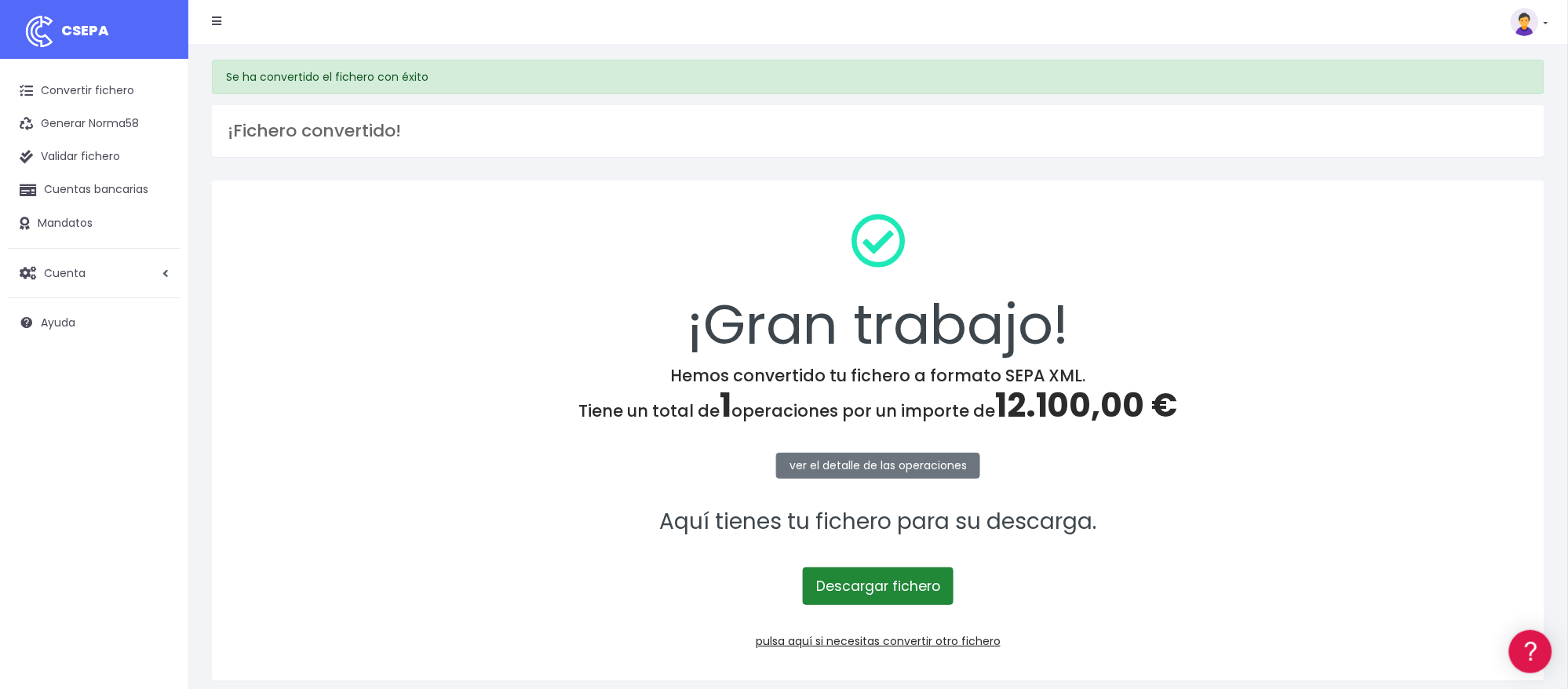
click at [879, 568] on link "Descargar fichero" at bounding box center [877, 587] width 151 height 38
